Goal: Check status: Check status

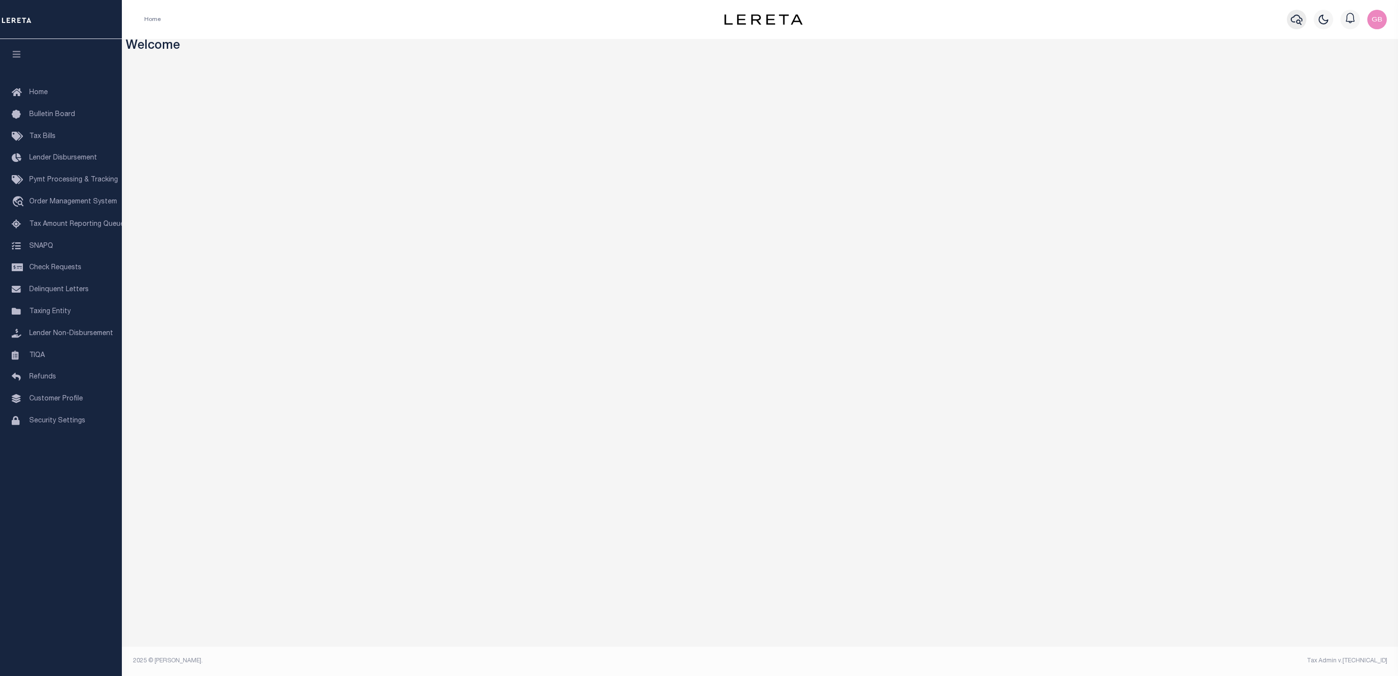
click at [1292, 20] on icon "button" at bounding box center [1297, 20] width 12 height 10
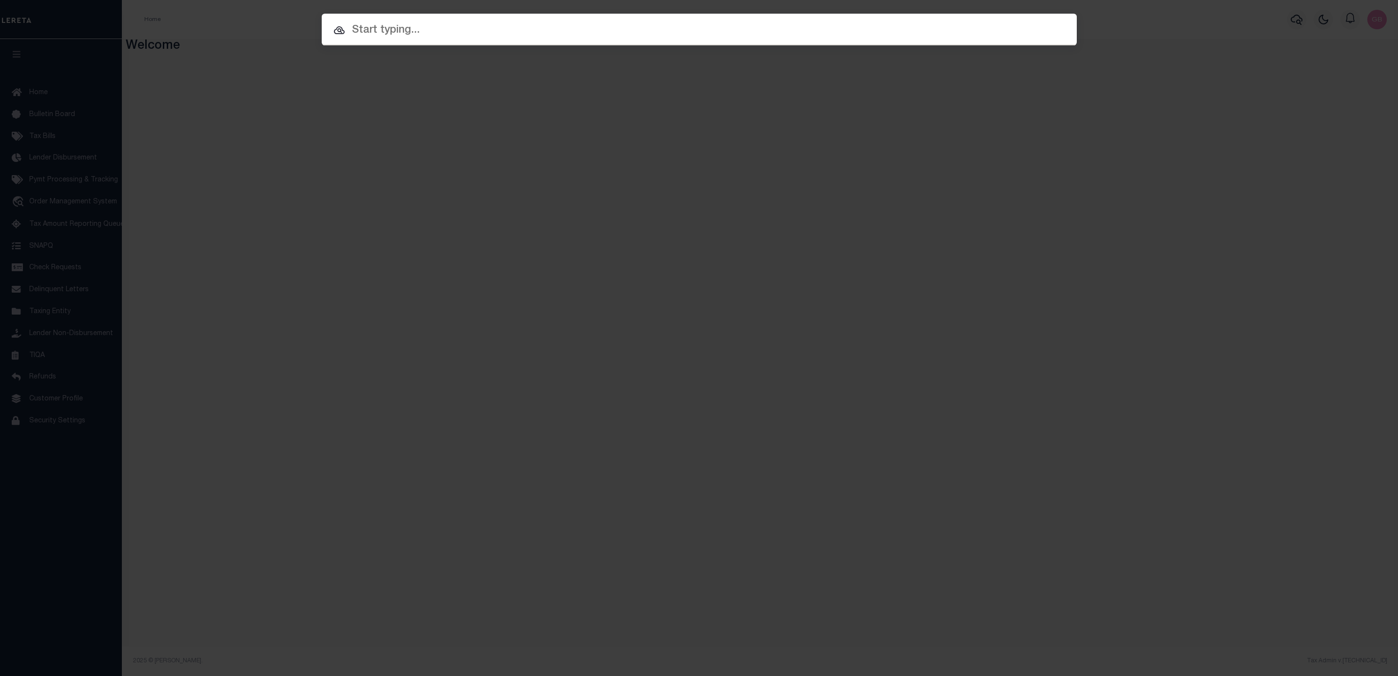
click at [553, 27] on input "text" at bounding box center [699, 30] width 755 height 17
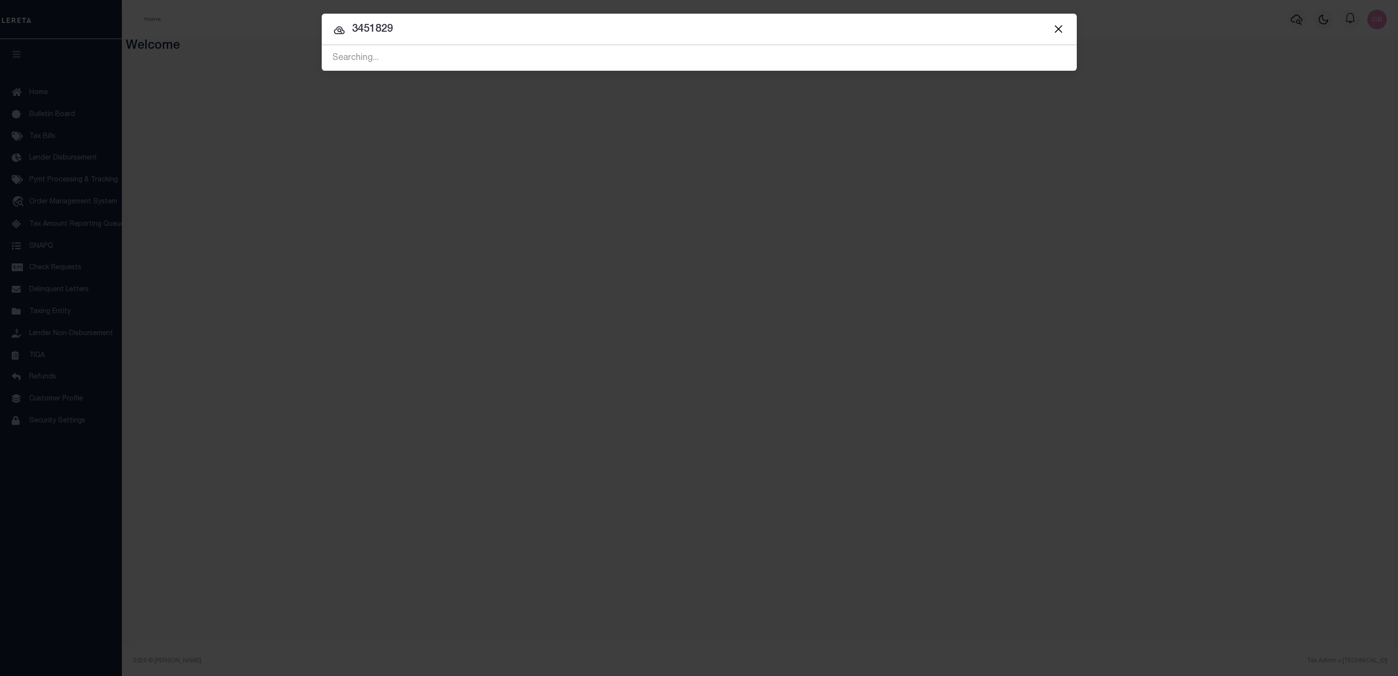
type input "3451829"
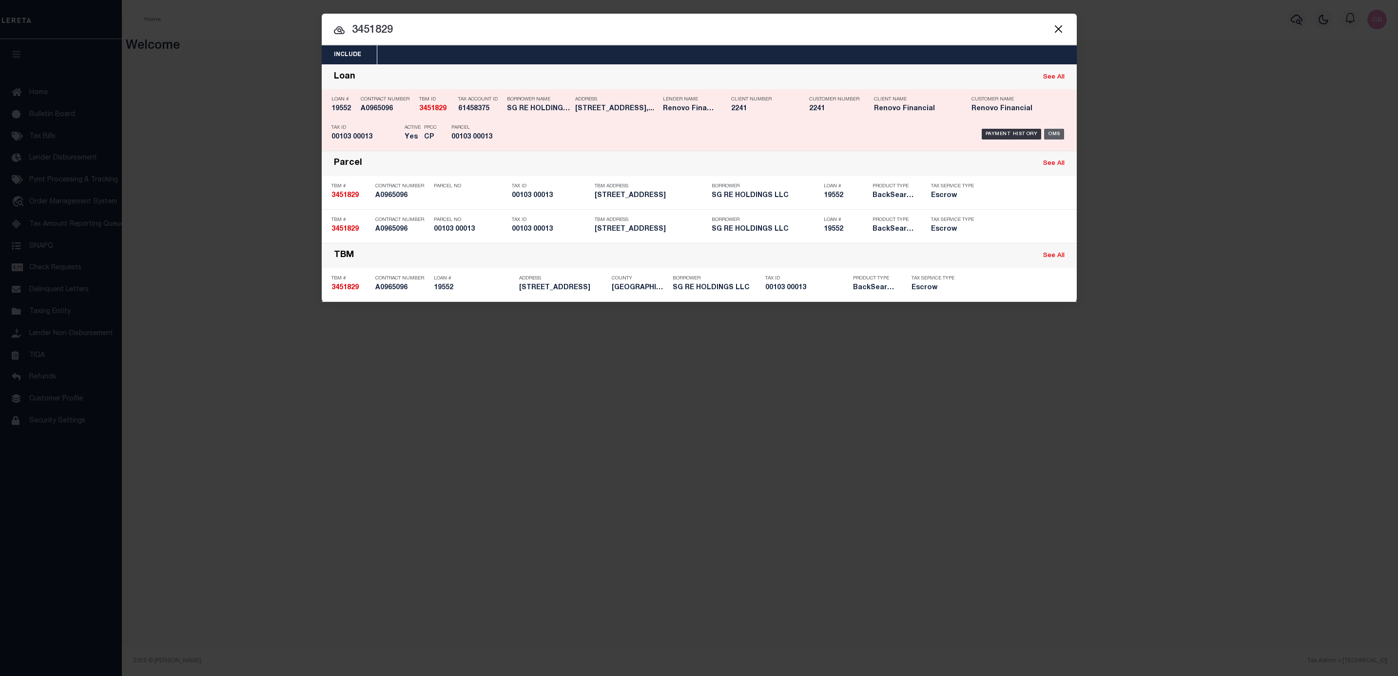
click at [1057, 135] on div "OMS" at bounding box center [1054, 134] width 20 height 11
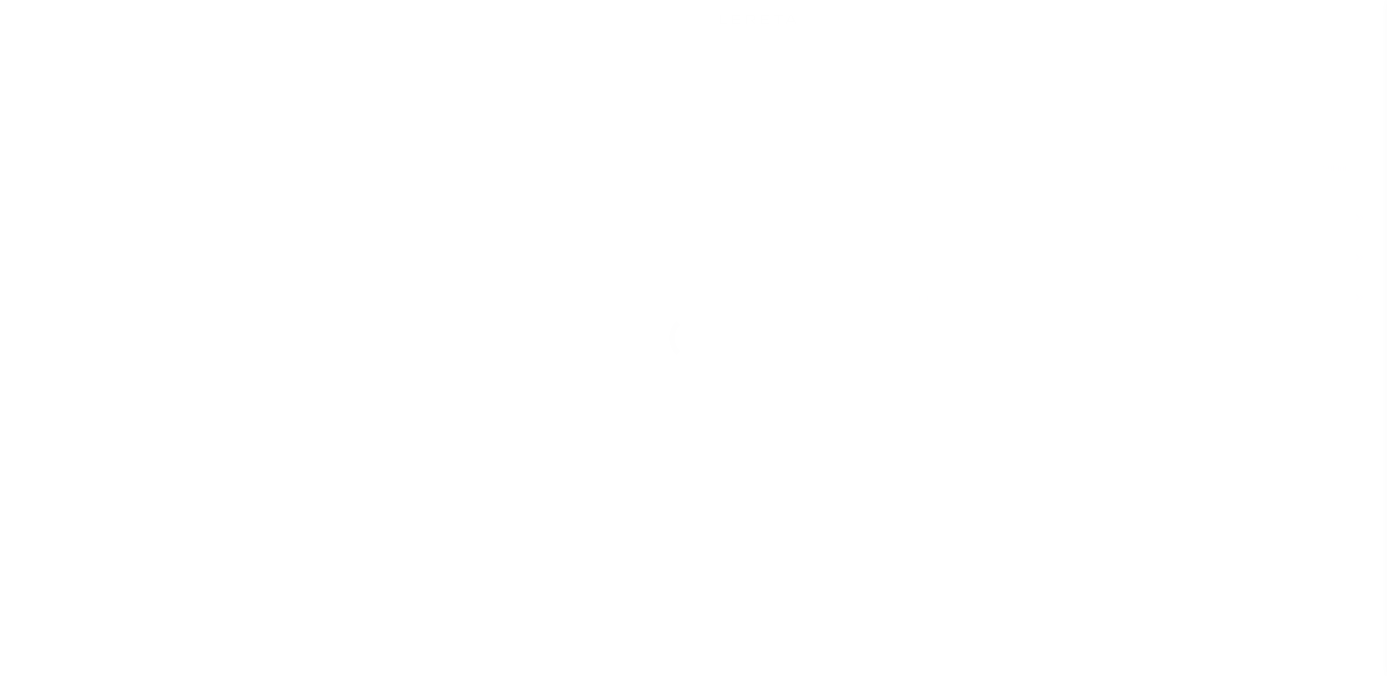
select select "400"
select select "Escrow"
select select "14701"
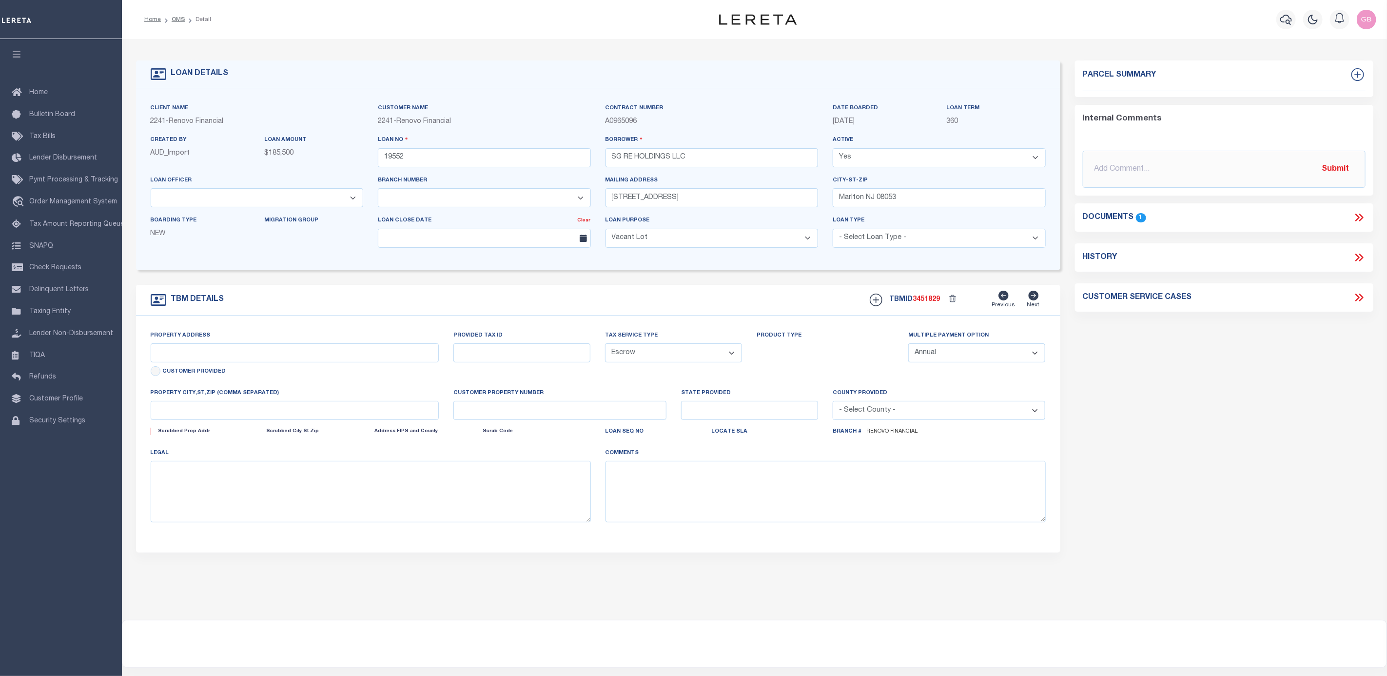
type input "[STREET_ADDRESS]"
select select
type input "[GEOGRAPHIC_DATA]"
type input "a0kUS000007V5c5"
type input "NJ"
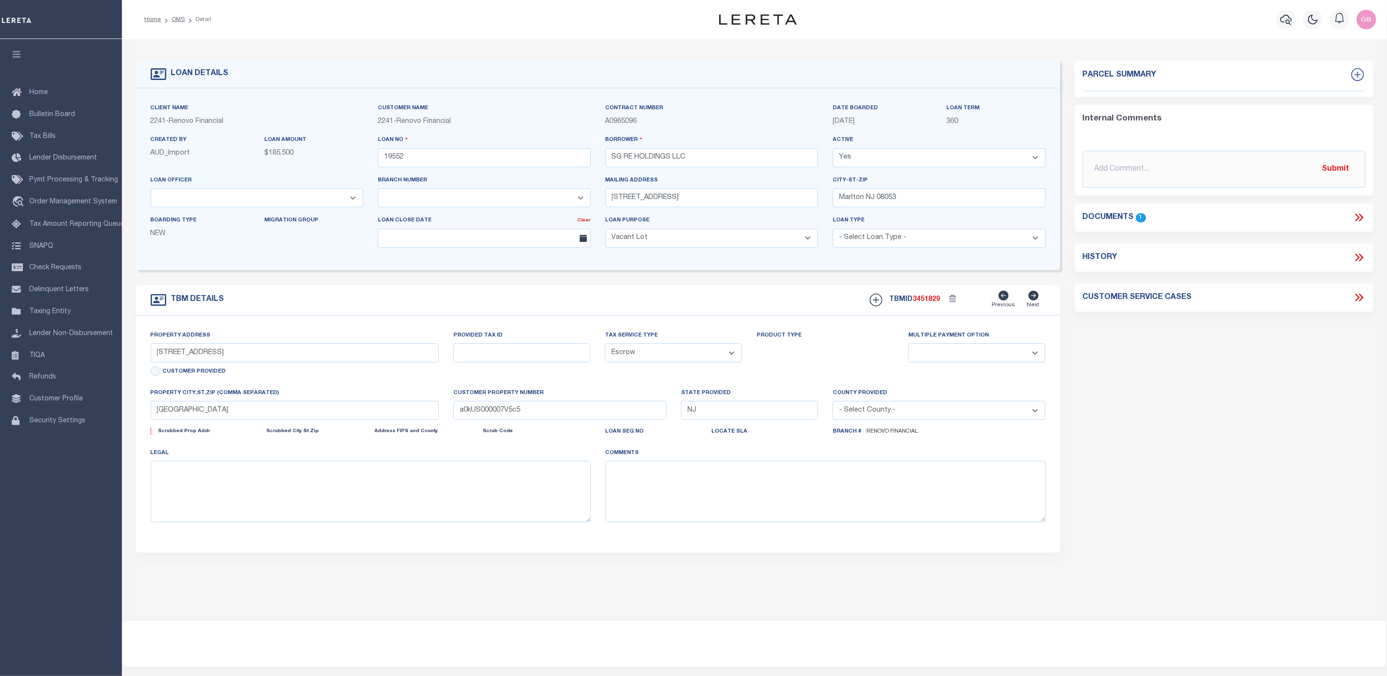
select select
type textarea "LEGAL REQUIRED"
select select "25066"
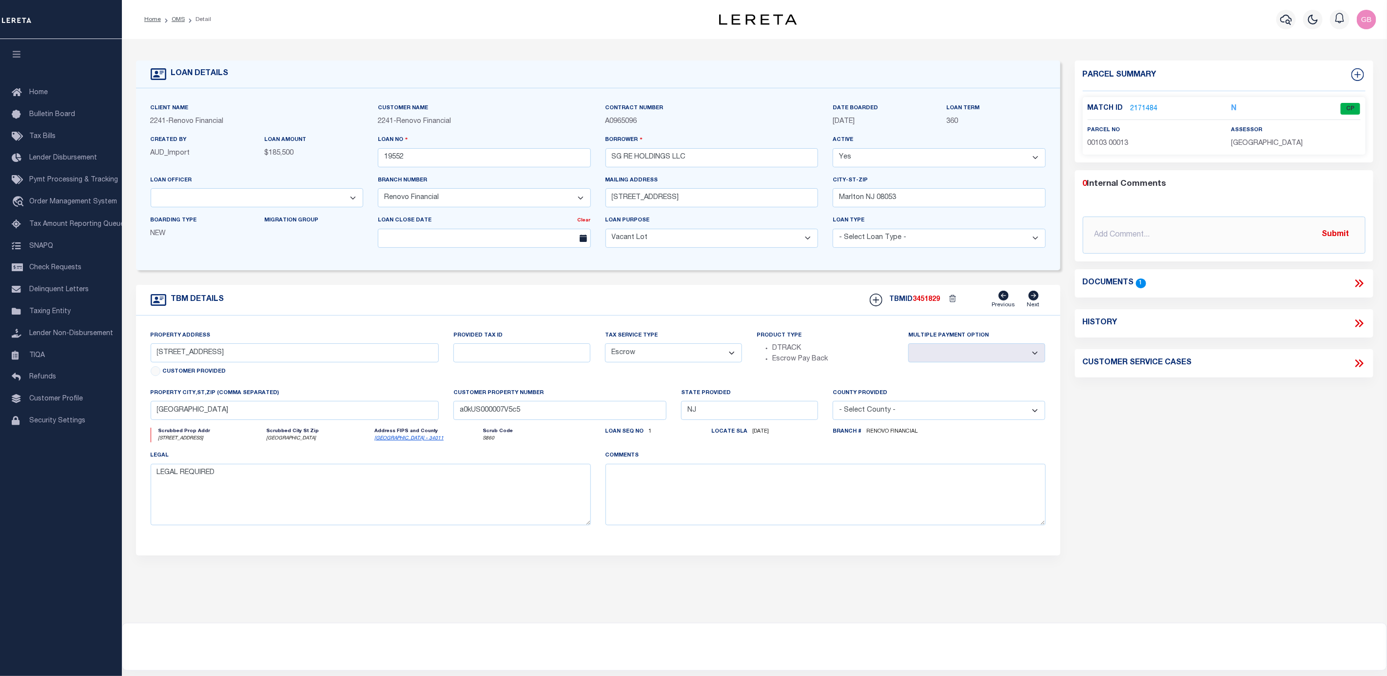
click at [1141, 109] on link "2171484" at bounding box center [1144, 109] width 27 height 10
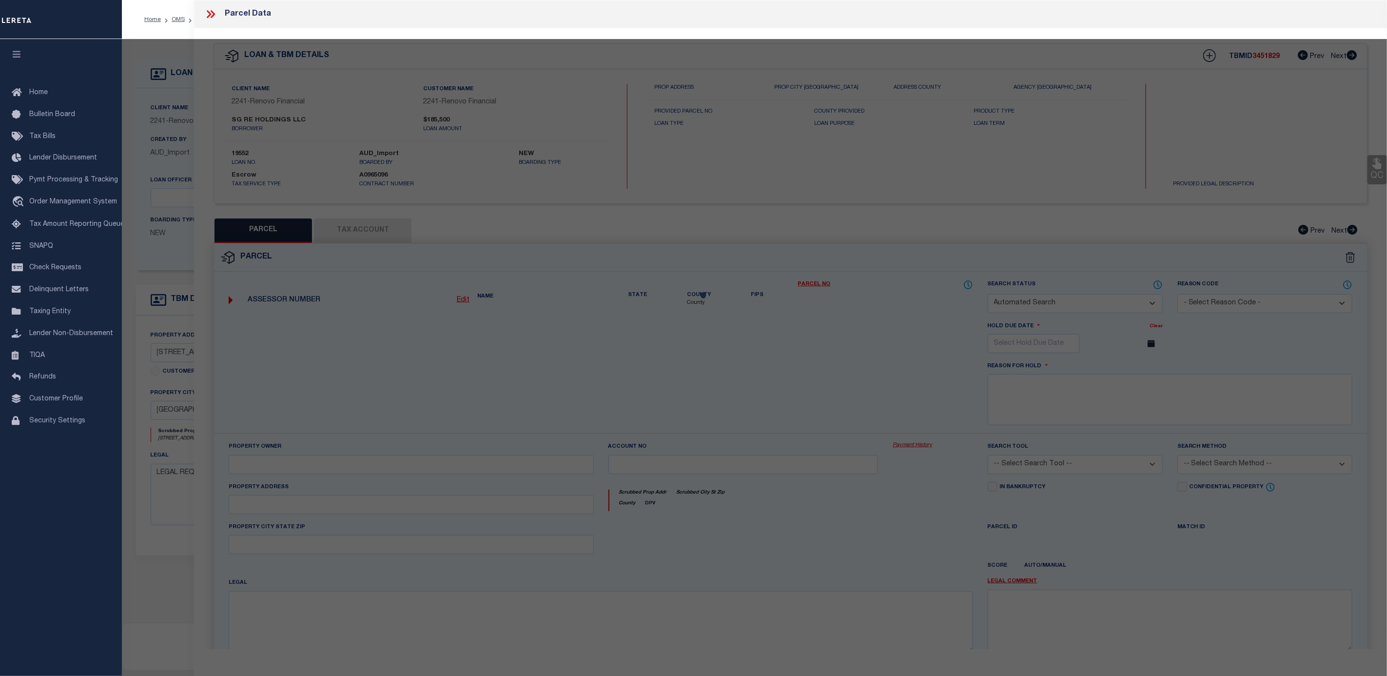
checkbox input "false"
select select "CP"
type input "SG RE HOLDINGS LLC"
select select "AGW"
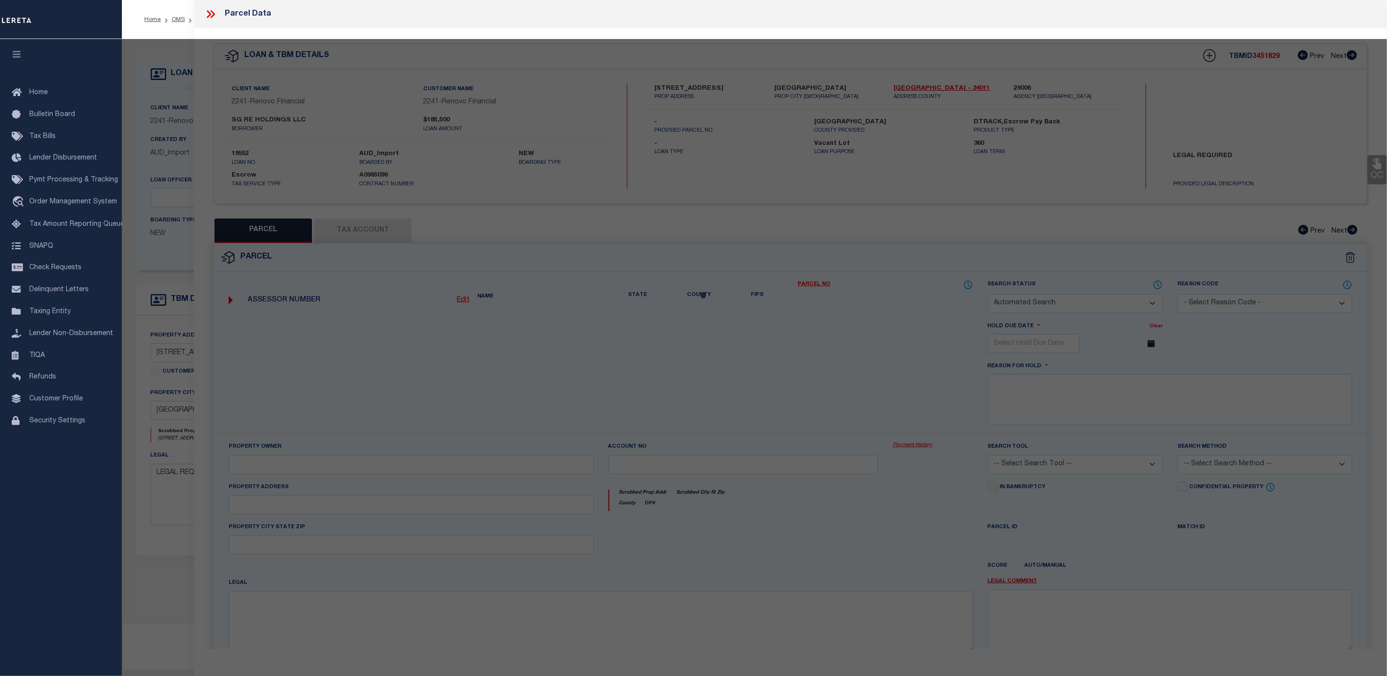
select select
type input "399 MAIN ST W"
type textarea "Block Number 103 Lot Number 13"
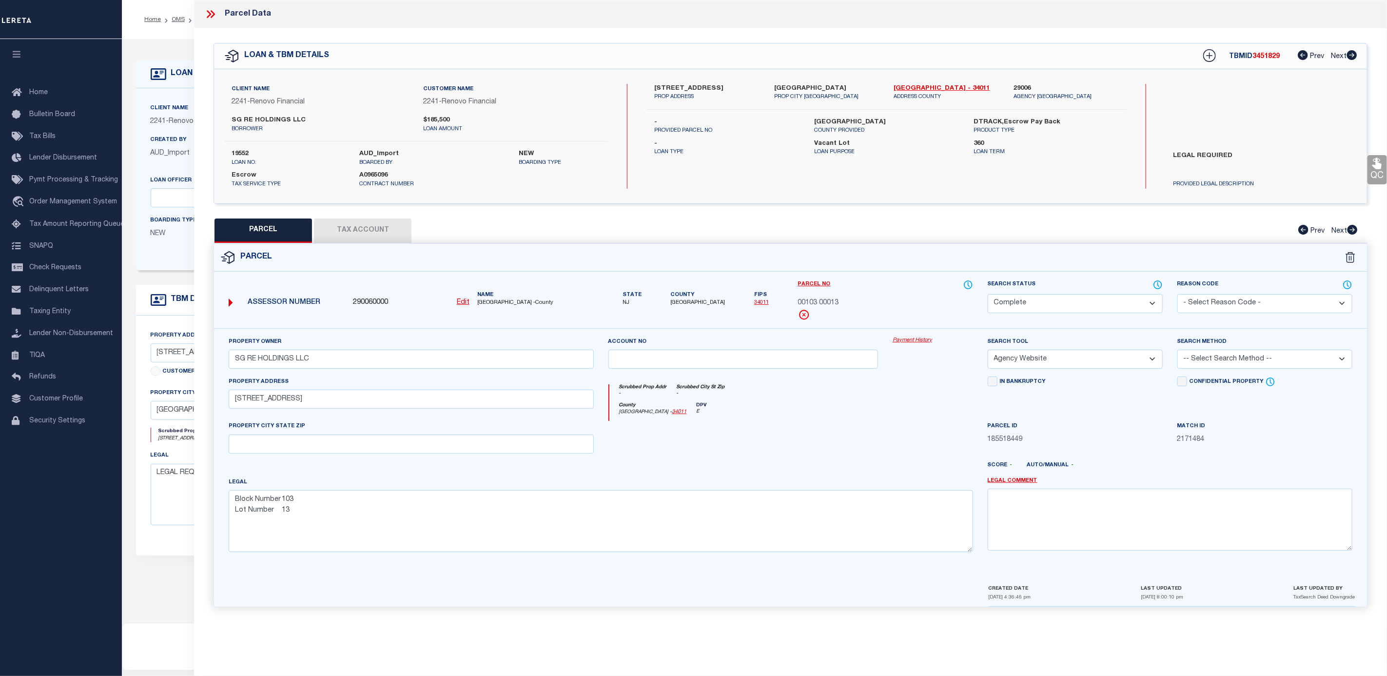
click at [913, 343] on link "Payment History" at bounding box center [933, 340] width 80 height 8
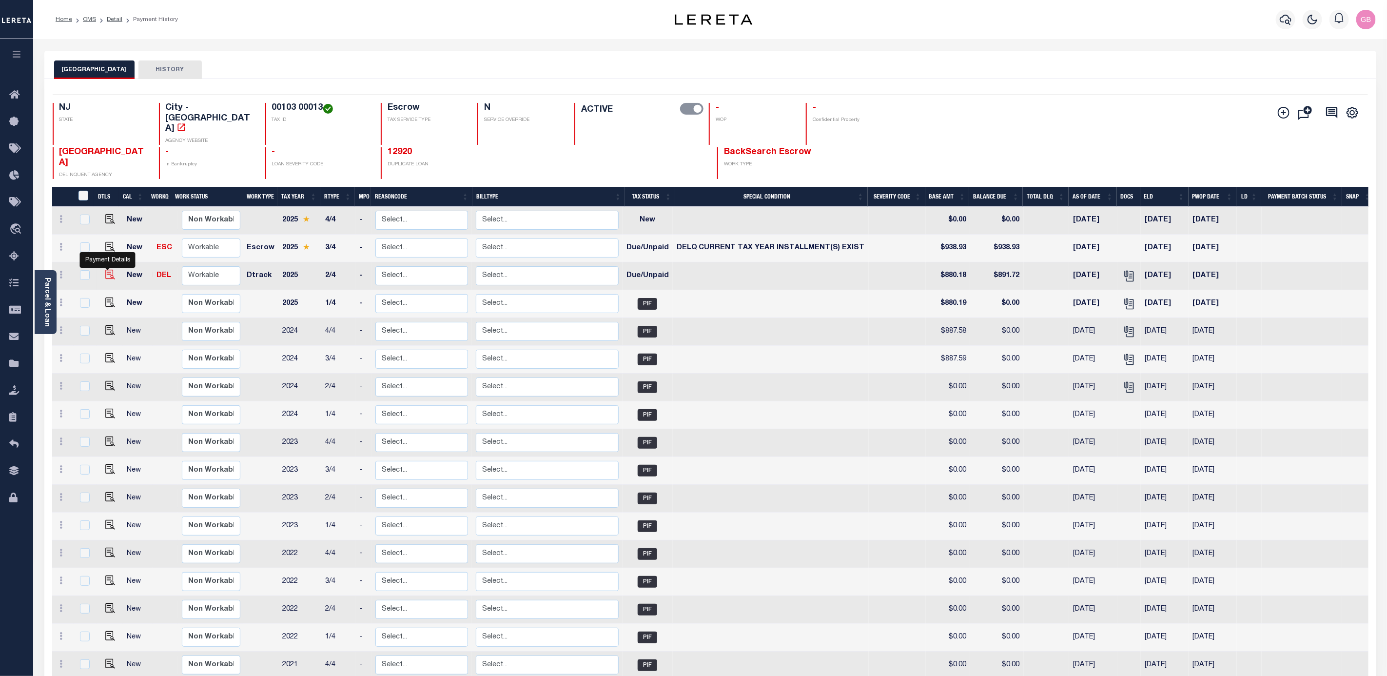
click at [109, 270] on img "" at bounding box center [110, 275] width 10 height 10
checkbox input "true"
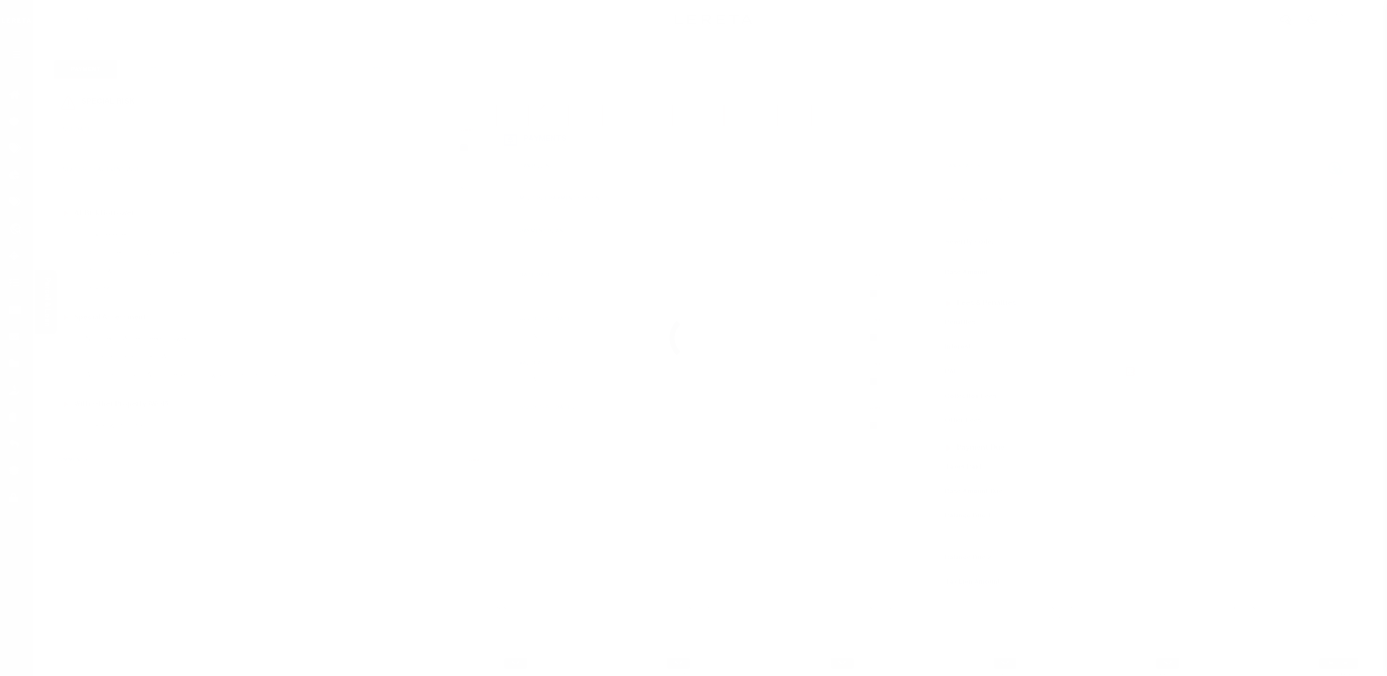
select select "DUE"
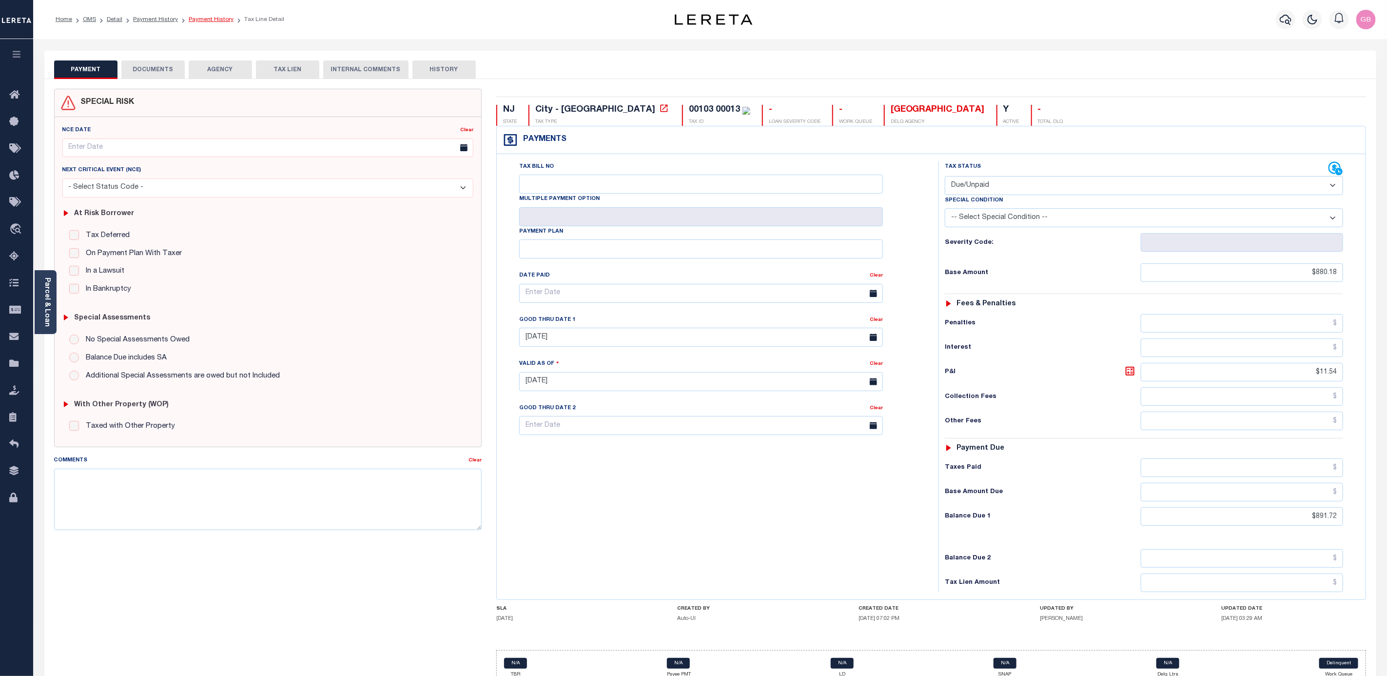
click at [194, 18] on link "Payment History" at bounding box center [211, 20] width 45 height 6
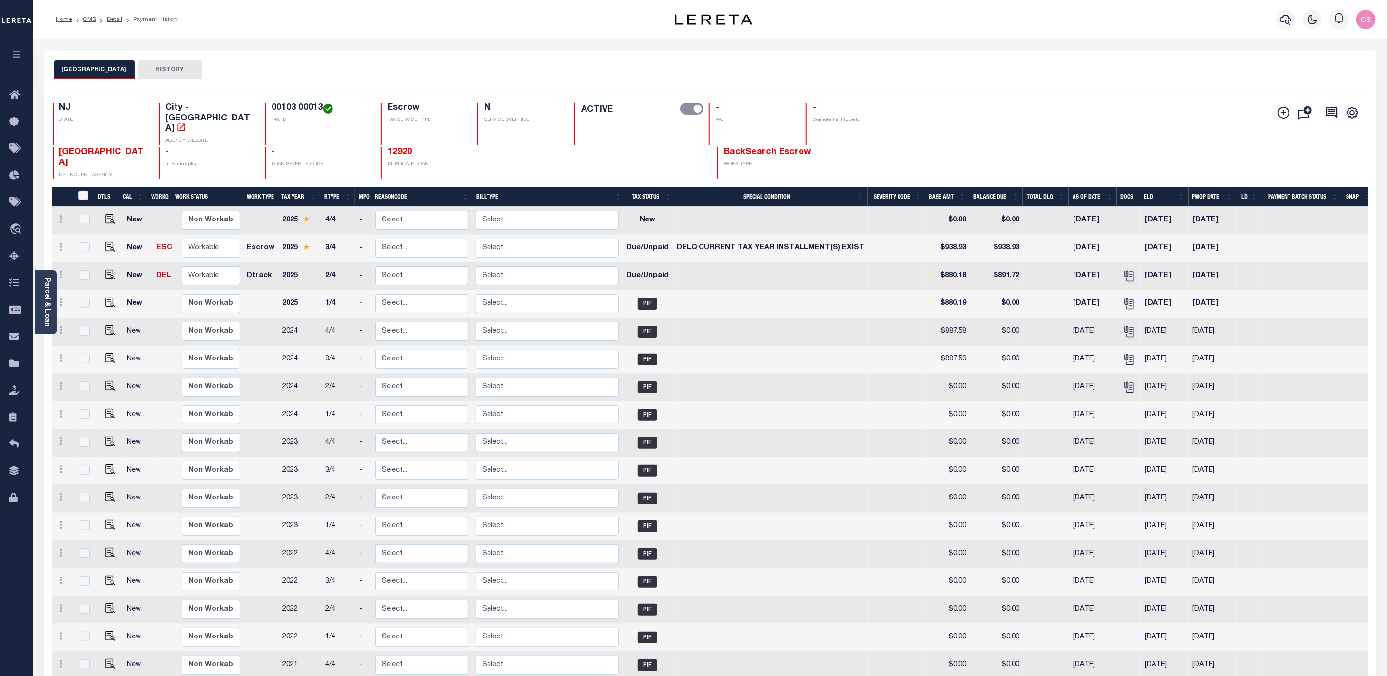
click at [47, 295] on link "Parcel & Loan" at bounding box center [46, 301] width 7 height 49
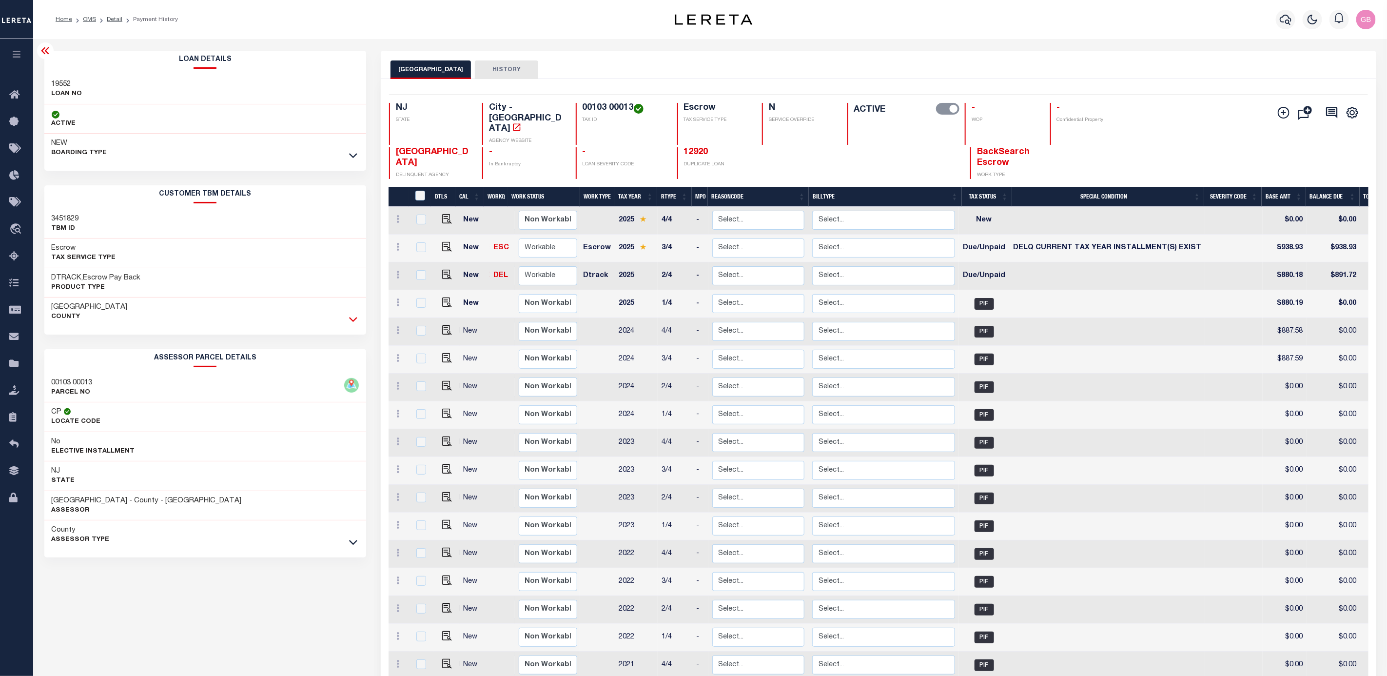
click at [350, 319] on icon at bounding box center [353, 319] width 8 height 5
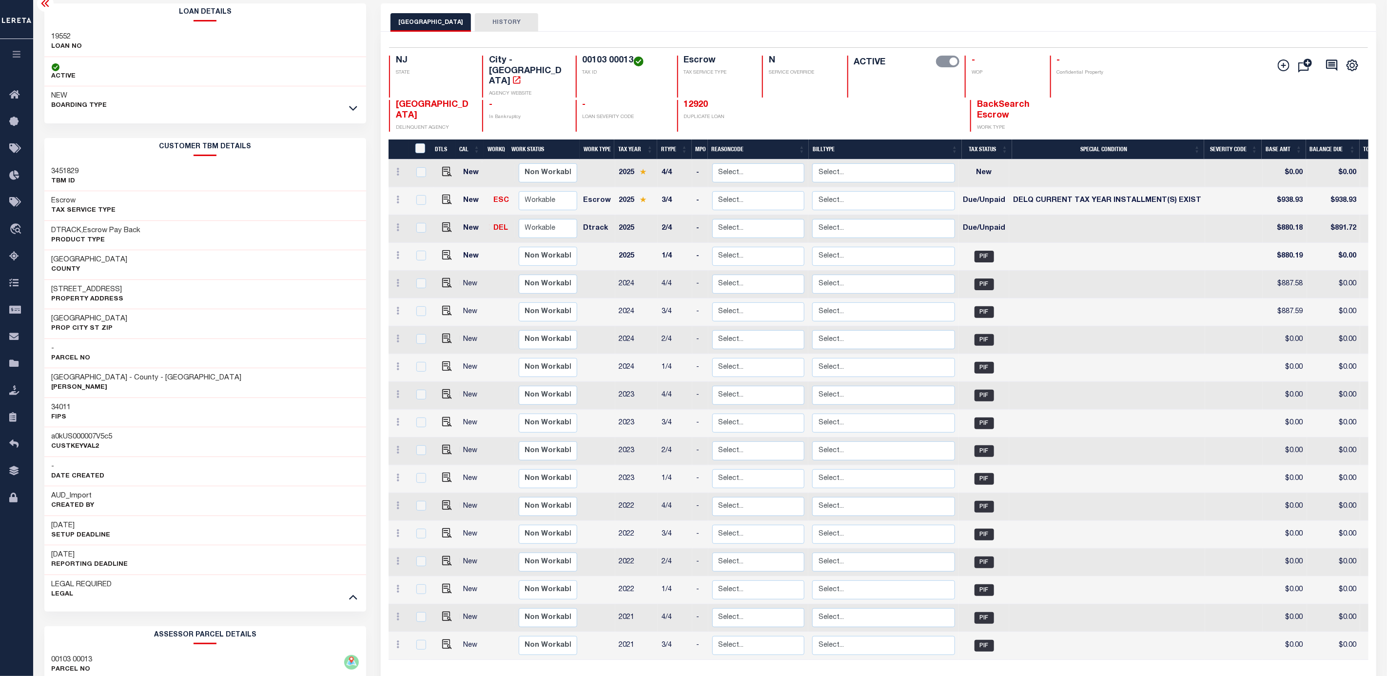
scroll to position [256, 0]
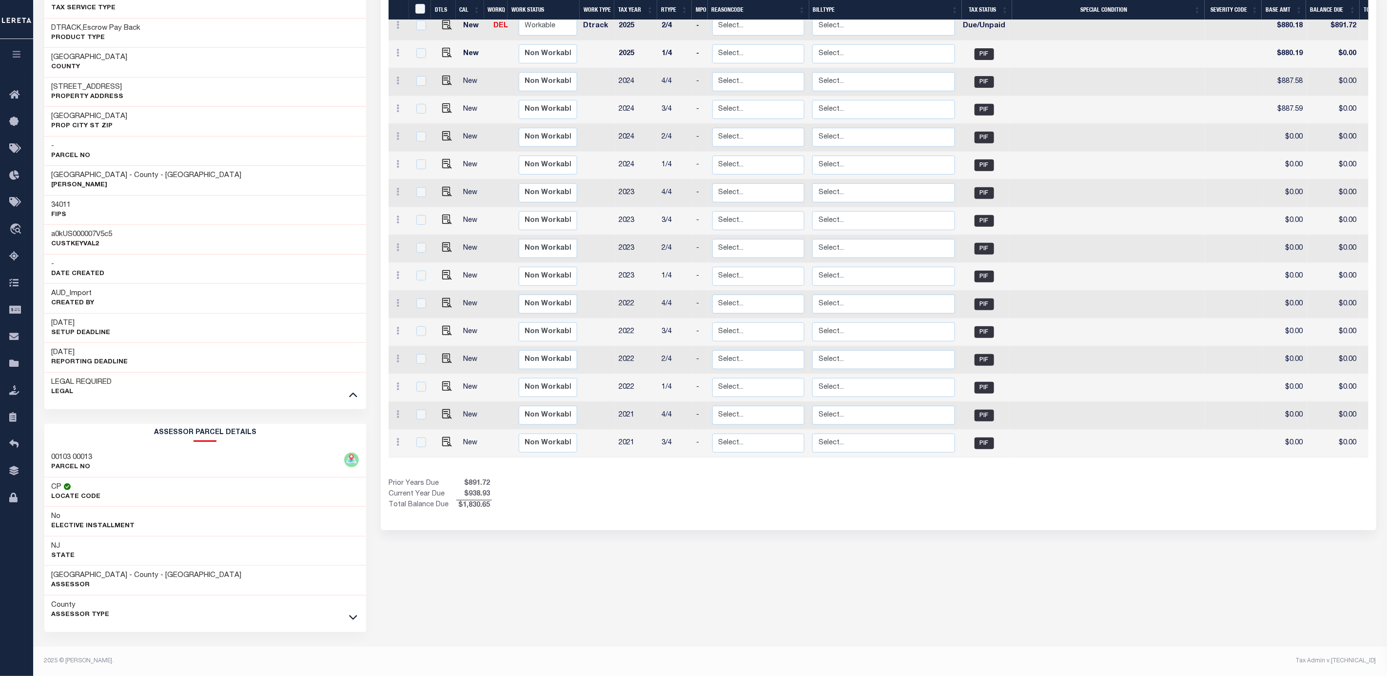
drag, startPoint x: 349, startPoint y: 619, endPoint x: 349, endPoint y: 613, distance: 5.4
click at [349, 618] on icon at bounding box center [353, 617] width 8 height 10
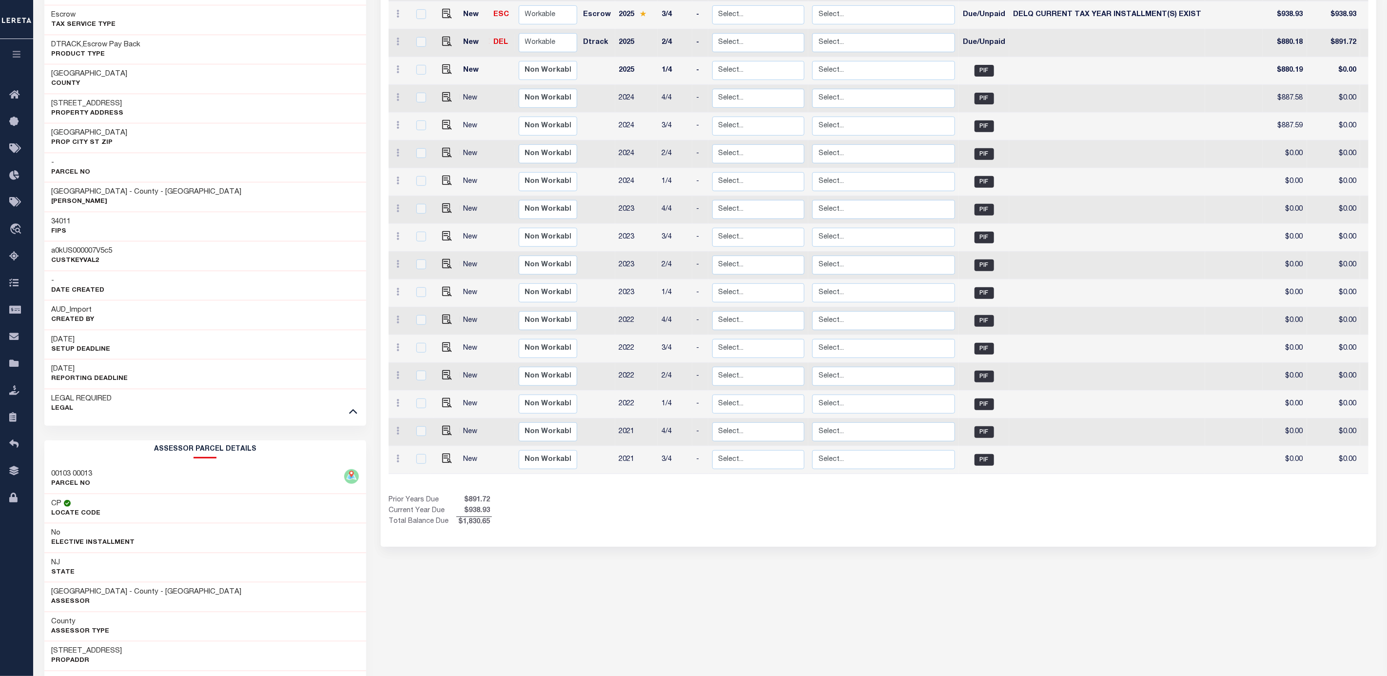
scroll to position [0, 0]
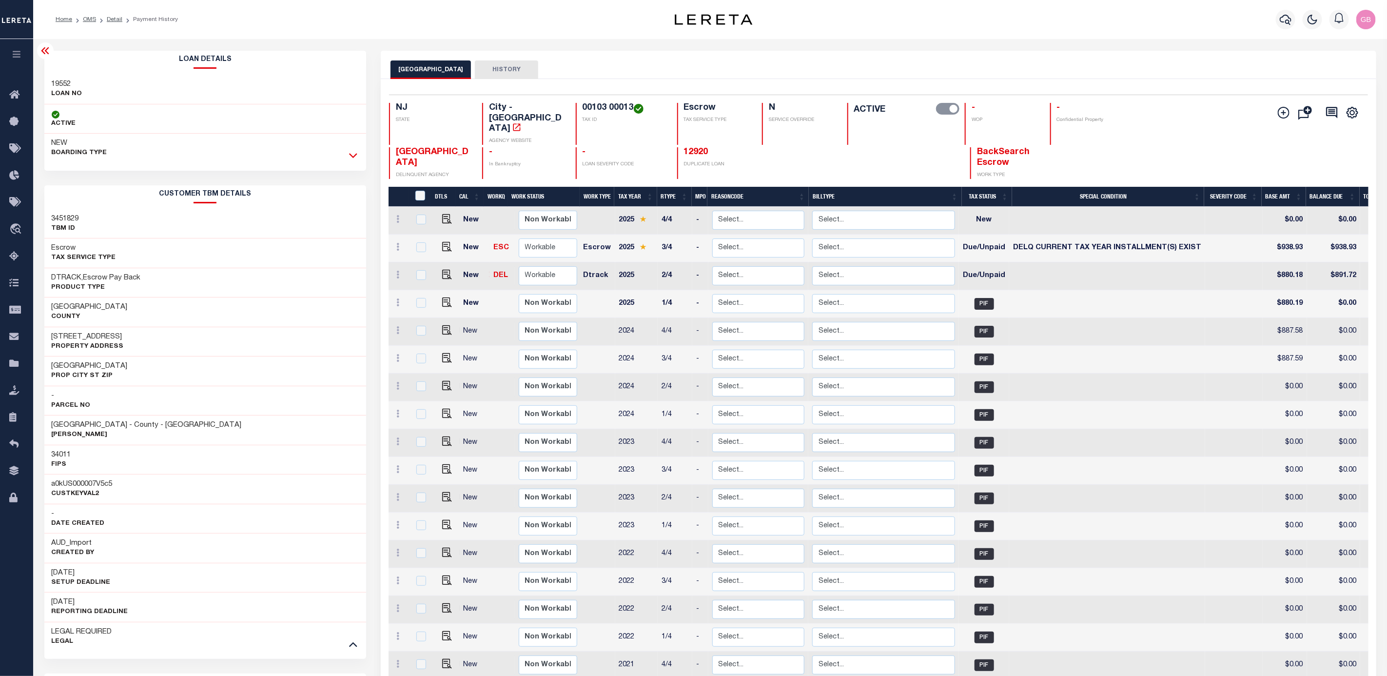
click at [349, 155] on icon at bounding box center [353, 155] width 8 height 10
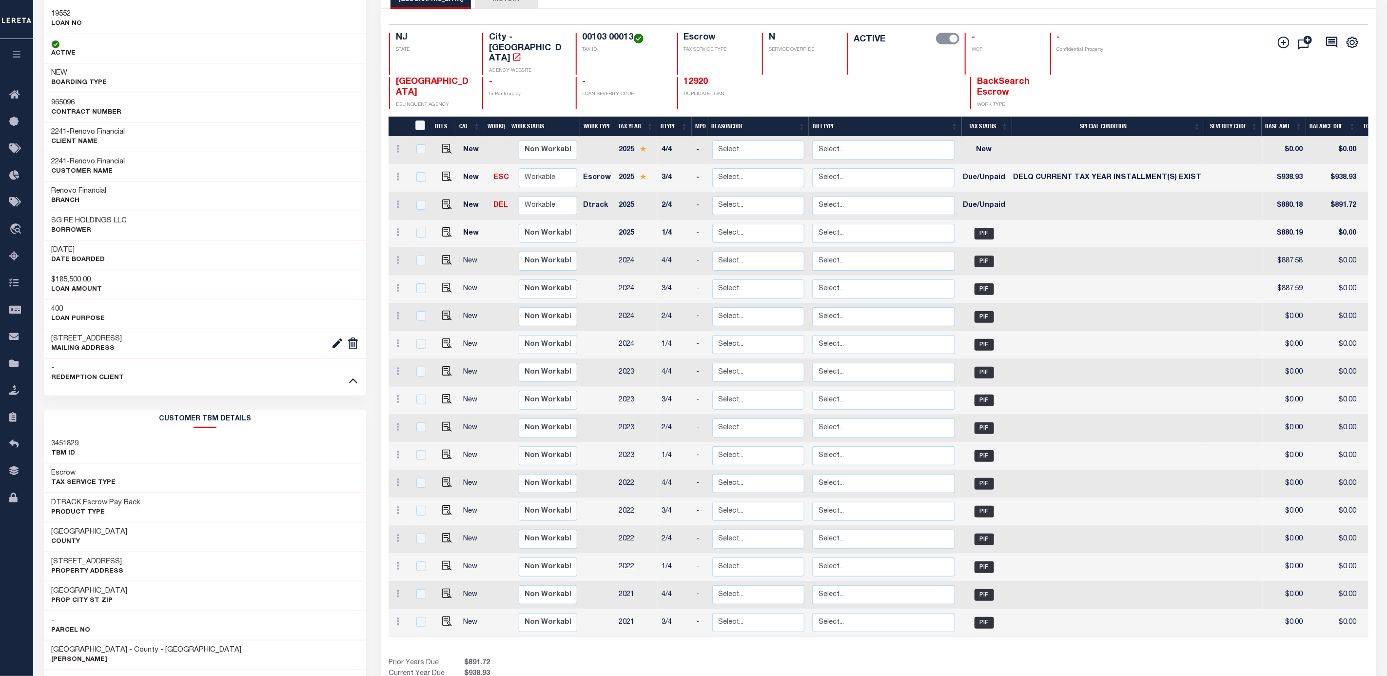
scroll to position [73, 0]
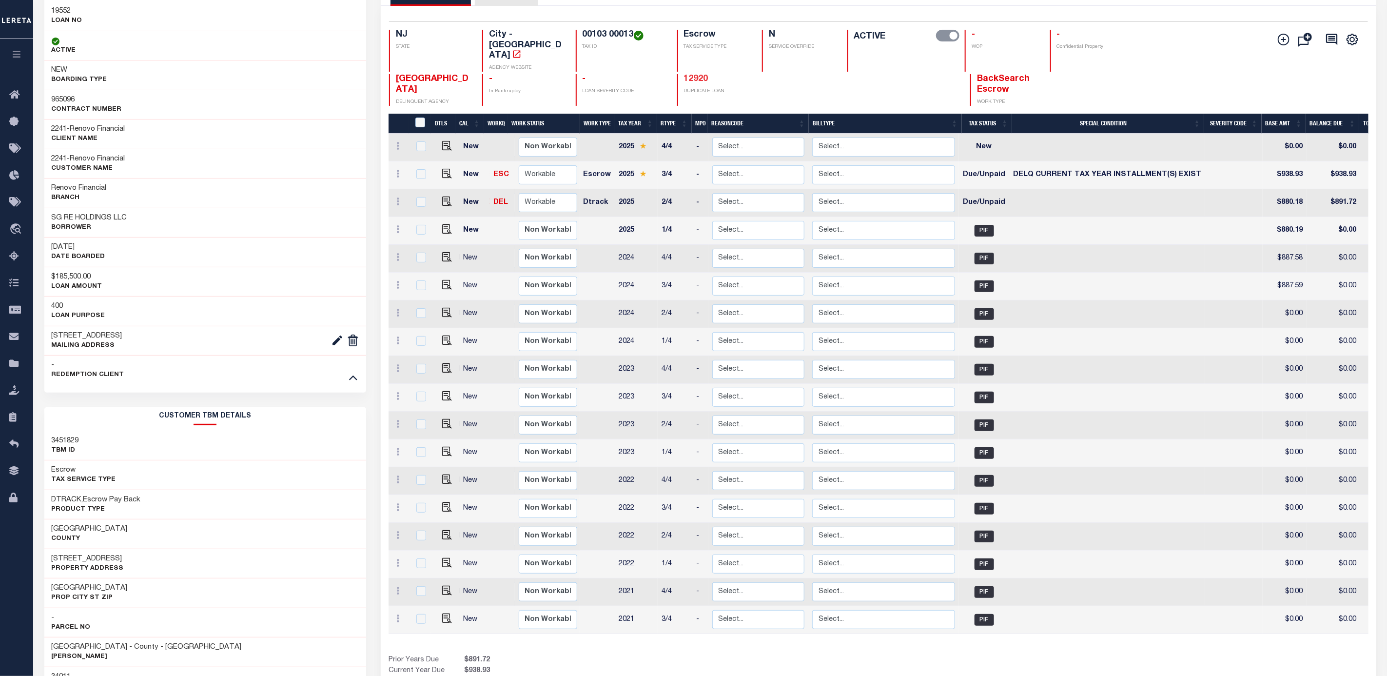
click at [698, 75] on link "12920" at bounding box center [696, 79] width 24 height 9
